Goal: Task Accomplishment & Management: Manage account settings

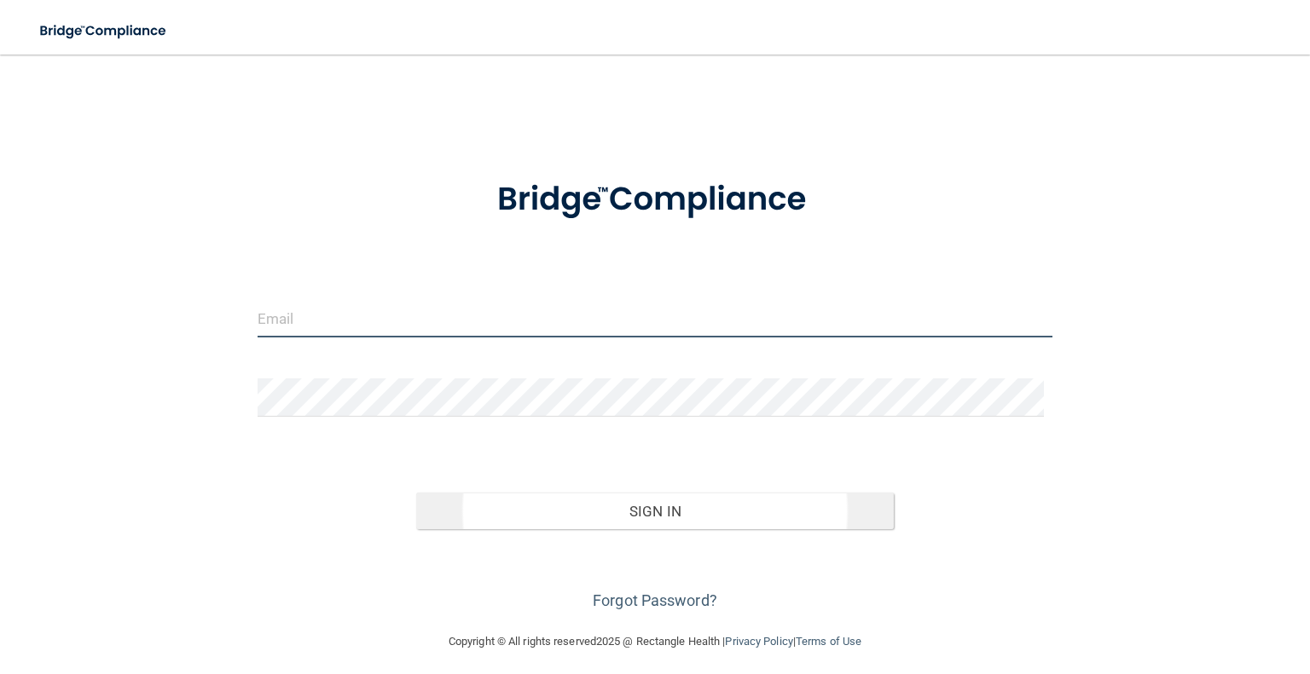
type input "[PERSON_NAME][EMAIL_ADDRESS][DOMAIN_NAME]"
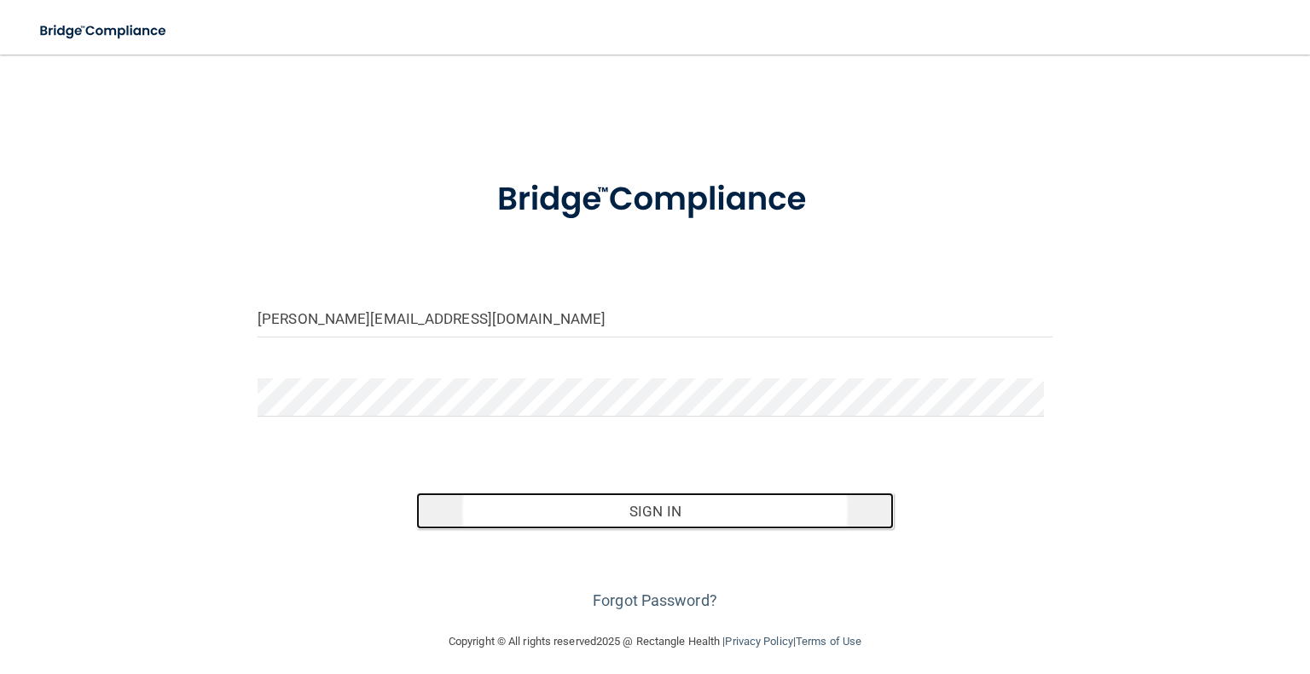
click at [633, 521] on button "Sign In" at bounding box center [654, 512] width 477 height 38
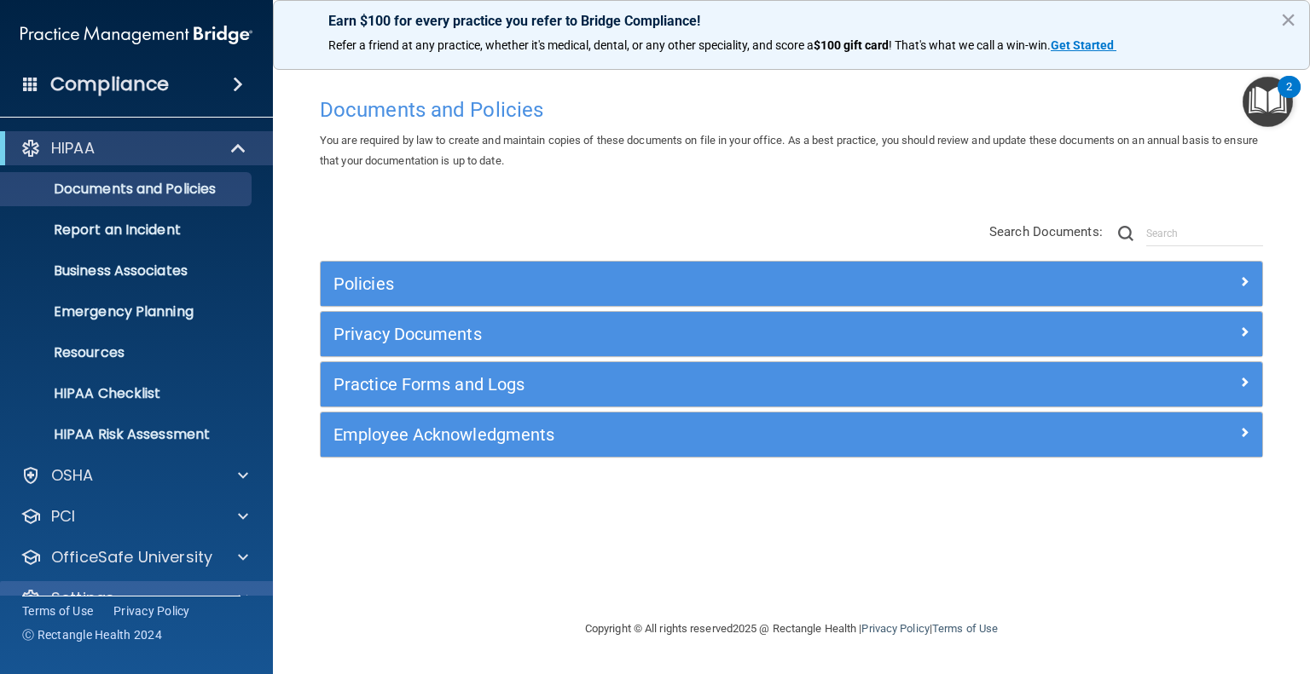
click at [135, 585] on div "Settings" at bounding box center [137, 598] width 274 height 34
click at [95, 590] on p "Settings" at bounding box center [82, 598] width 63 height 20
click at [1309, 98] on main "Documents and Policies You are required by law to create and maintain copies of…" at bounding box center [791, 365] width 1037 height 620
click at [1295, 24] on button "×" at bounding box center [1288, 19] width 16 height 27
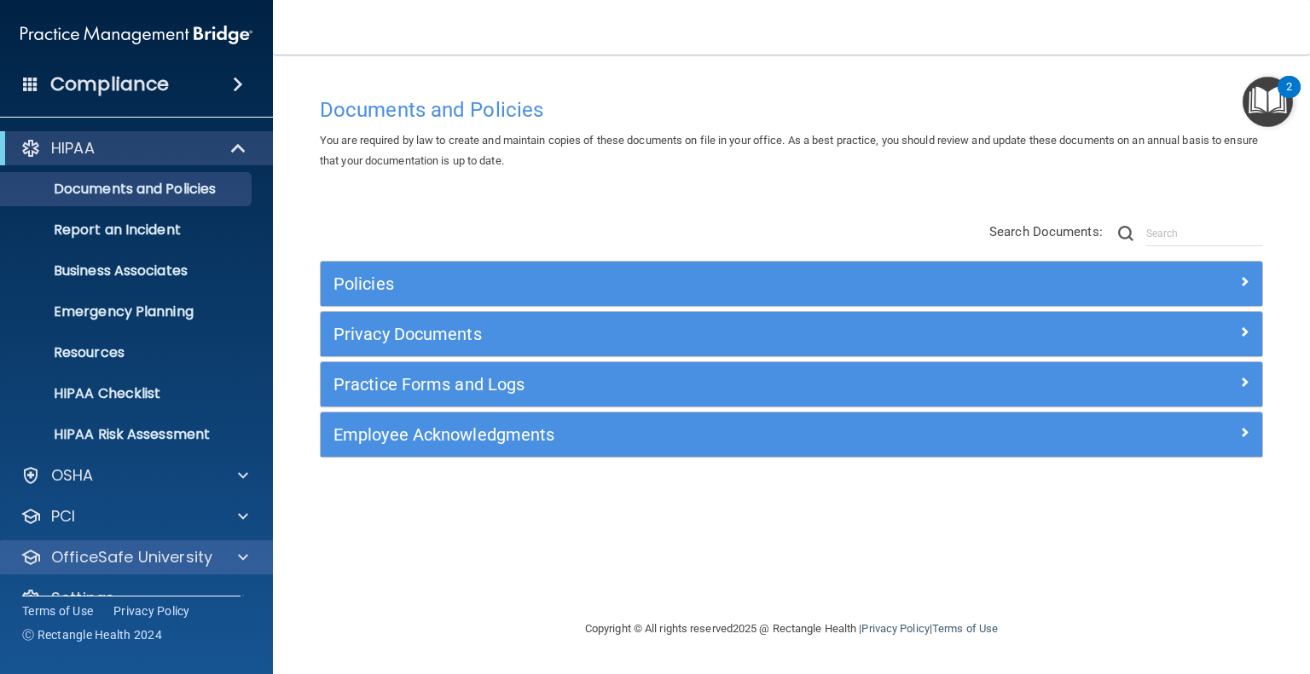
click at [88, 571] on div "OfficeSafe University" at bounding box center [137, 558] width 274 height 34
click at [250, 558] on div at bounding box center [240, 557] width 43 height 20
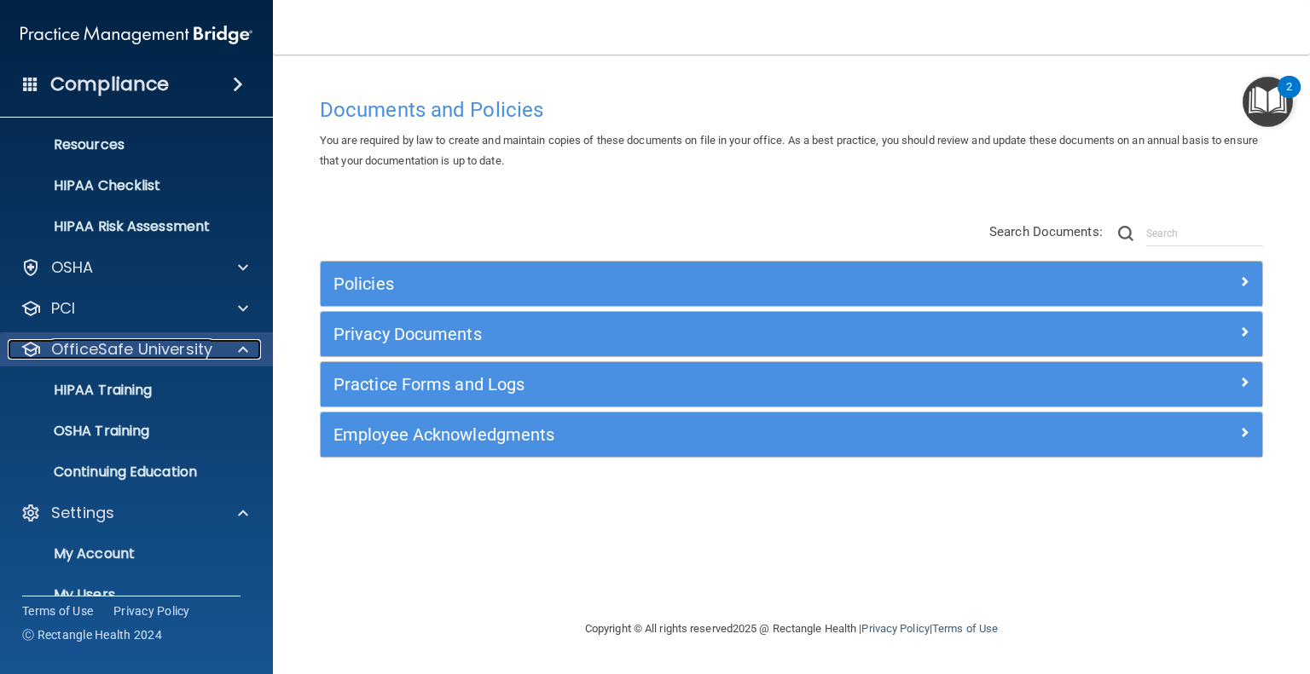
scroll to position [319, 0]
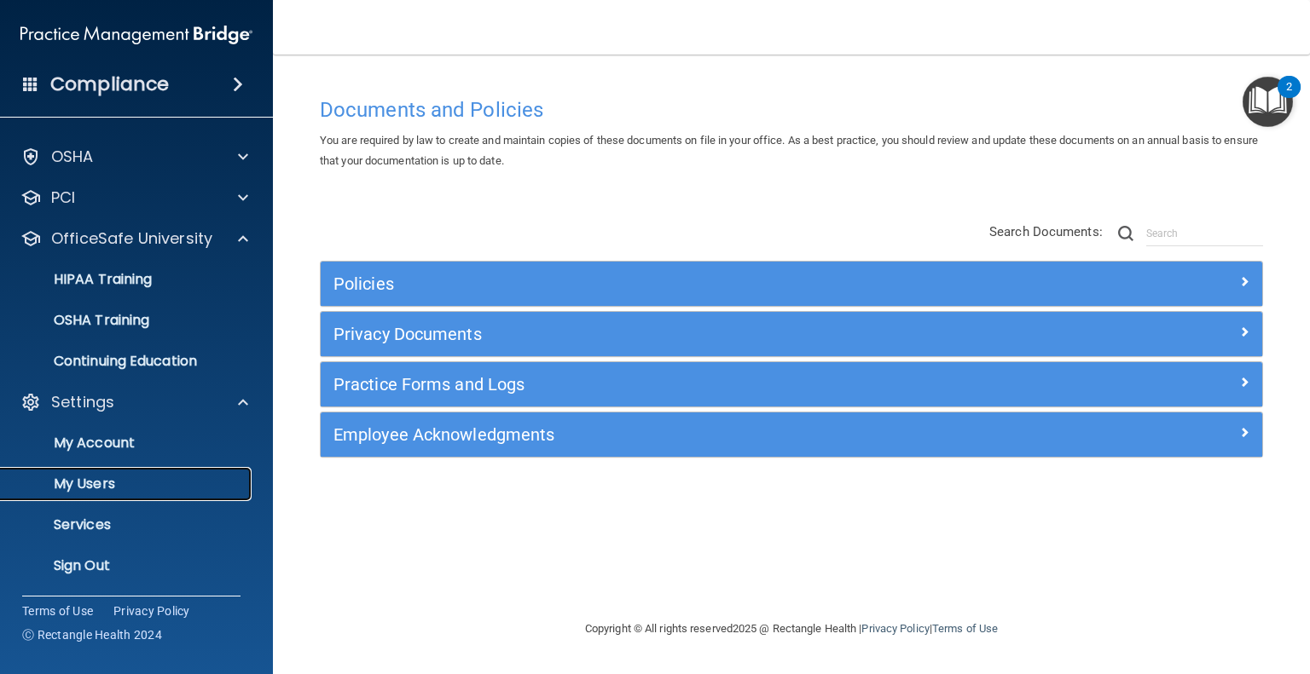
click at [79, 480] on p "My Users" at bounding box center [127, 484] width 233 height 17
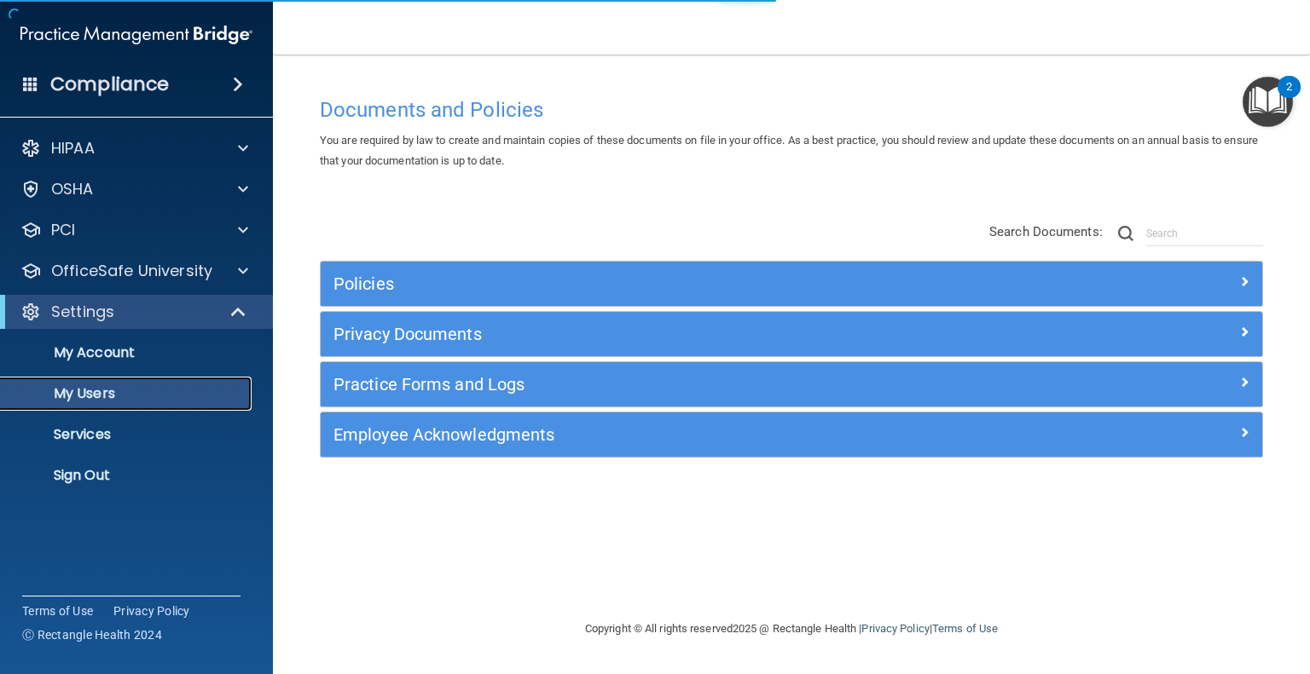
select select "20"
